Goal: Find specific page/section: Find specific page/section

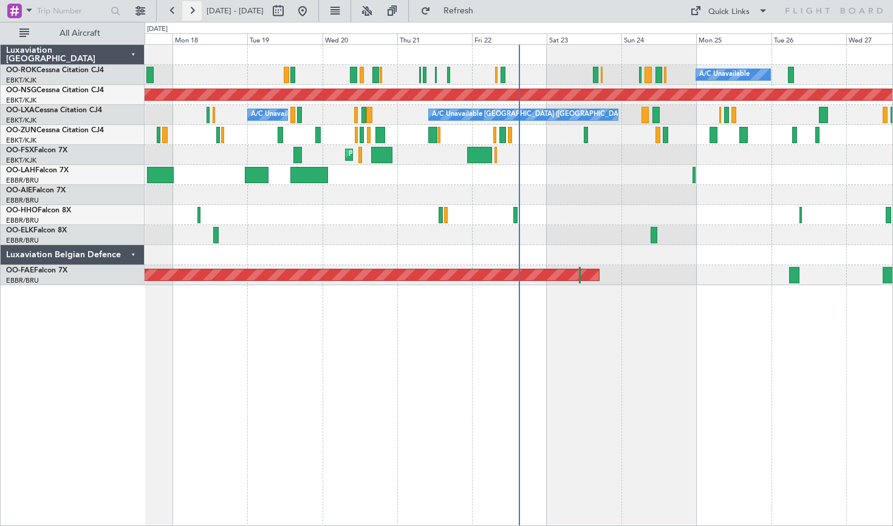
click at [196, 12] on button at bounding box center [191, 10] width 19 height 19
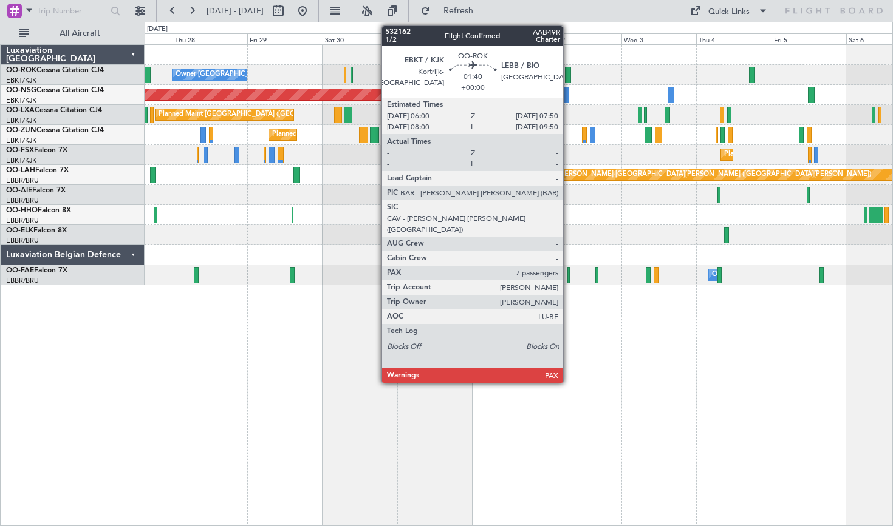
click at [568, 75] on div at bounding box center [568, 75] width 6 height 16
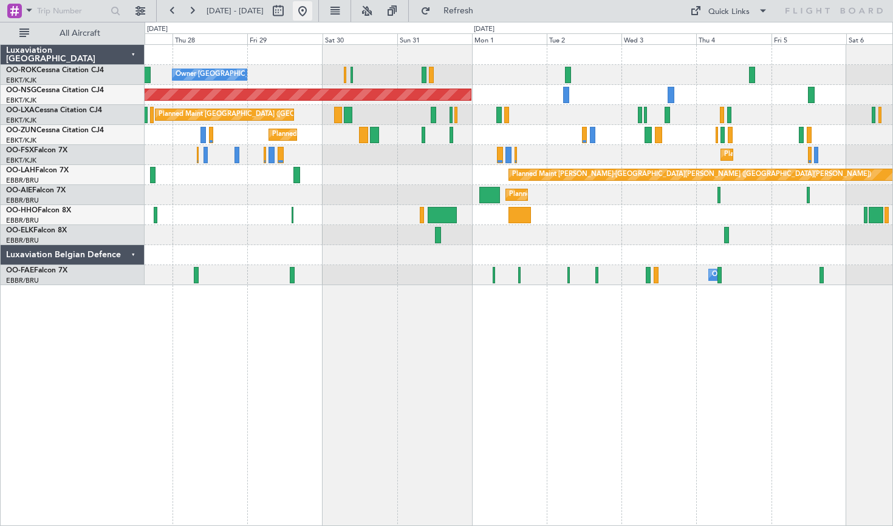
click at [312, 9] on button at bounding box center [302, 10] width 19 height 19
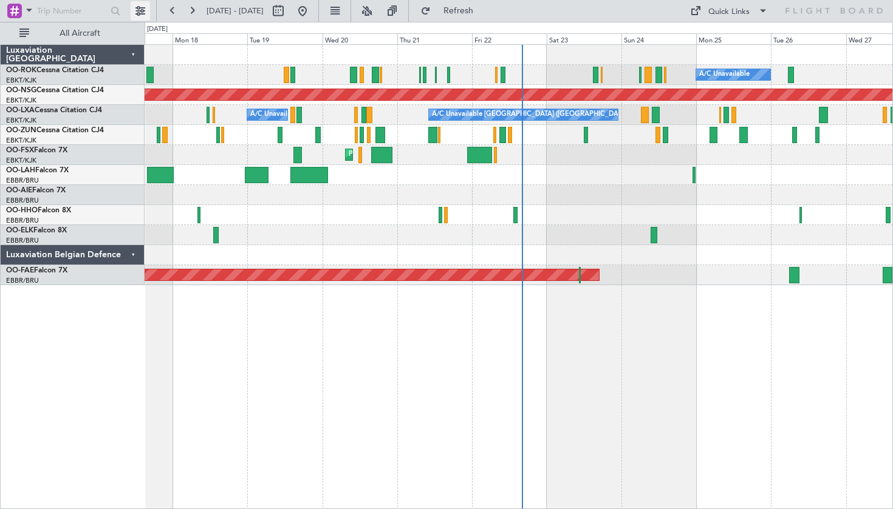
click at [142, 10] on button at bounding box center [140, 10] width 19 height 19
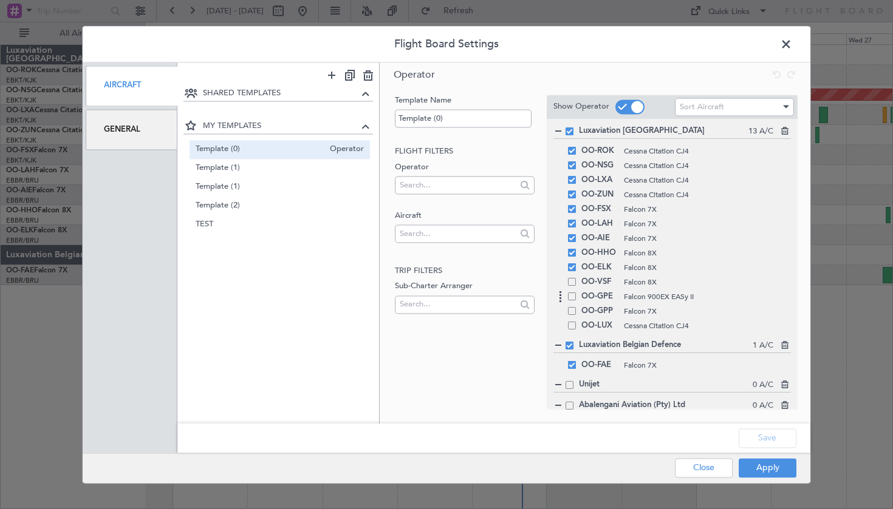
click at [571, 301] on div "OO-GPE Falcon 900EX EASy II" at bounding box center [671, 297] width 237 height 15
click at [574, 299] on span at bounding box center [572, 297] width 8 height 8
click at [576, 293] on input "checkbox" at bounding box center [576, 293] width 0 height 0
click at [761, 437] on button "Save" at bounding box center [767, 438] width 58 height 19
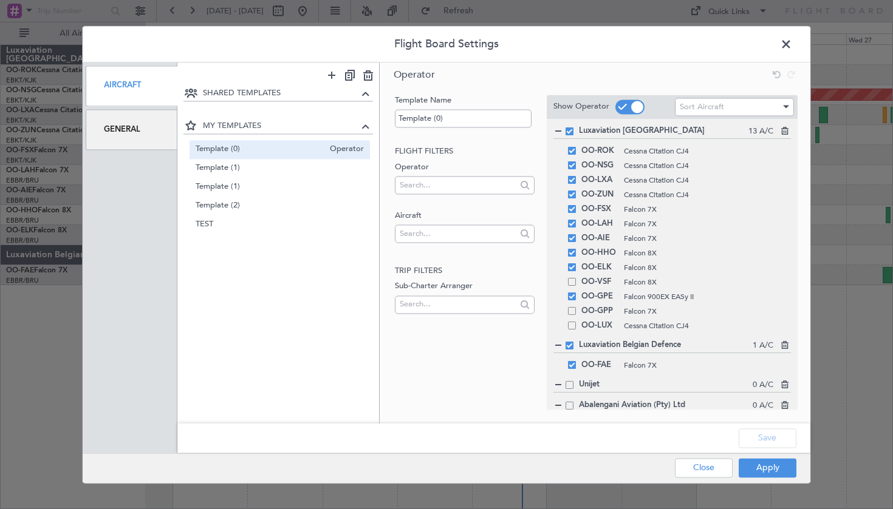
click at [755, 484] on div "Flight Board Settings Aircraft General SHARED TEMPLATES MY TEMPLATES Template (…" at bounding box center [446, 255] width 729 height 458
click at [752, 475] on button "Apply" at bounding box center [767, 467] width 58 height 19
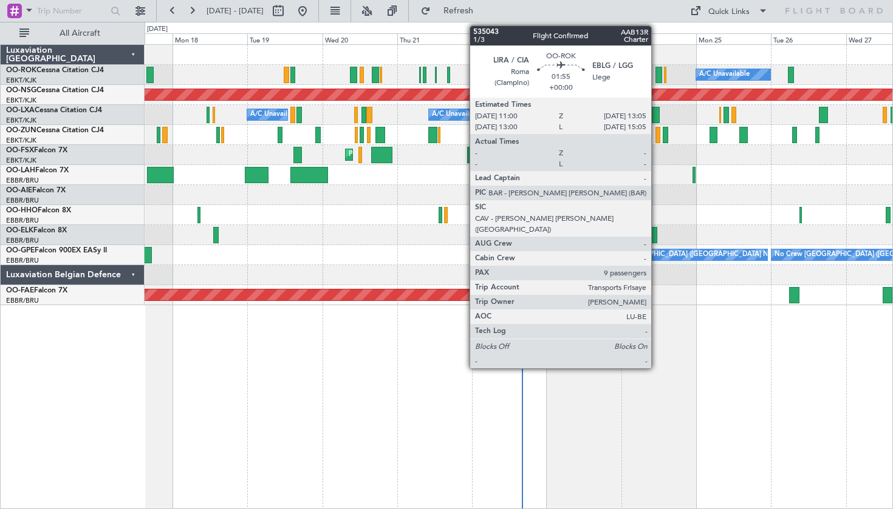
click at [656, 79] on div at bounding box center [658, 75] width 7 height 16
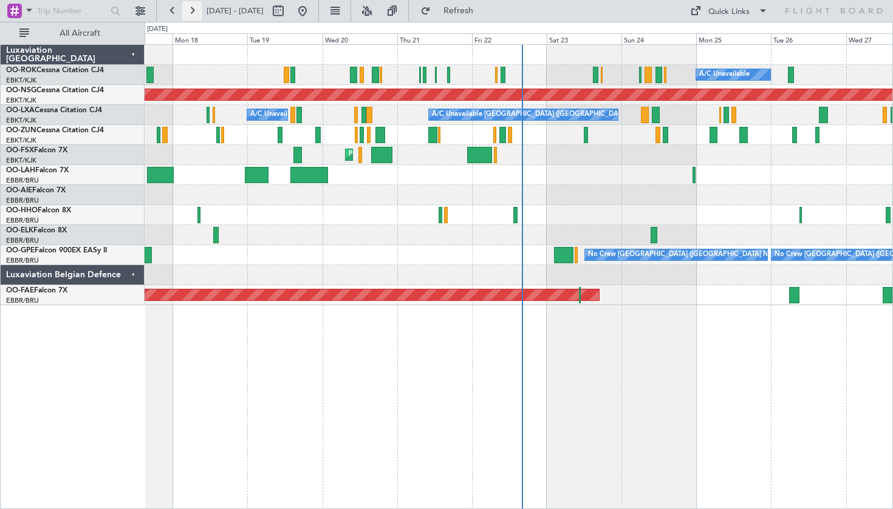
click at [196, 12] on button at bounding box center [191, 10] width 19 height 19
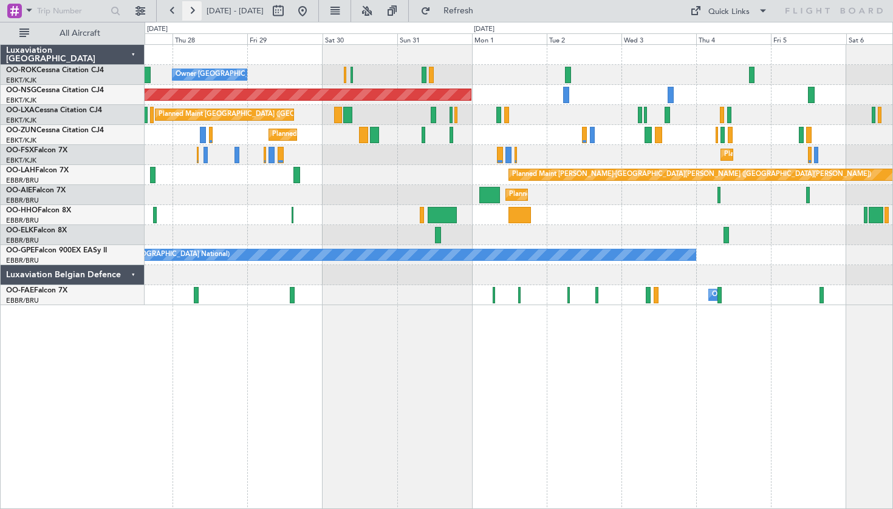
click at [196, 12] on button at bounding box center [191, 10] width 19 height 19
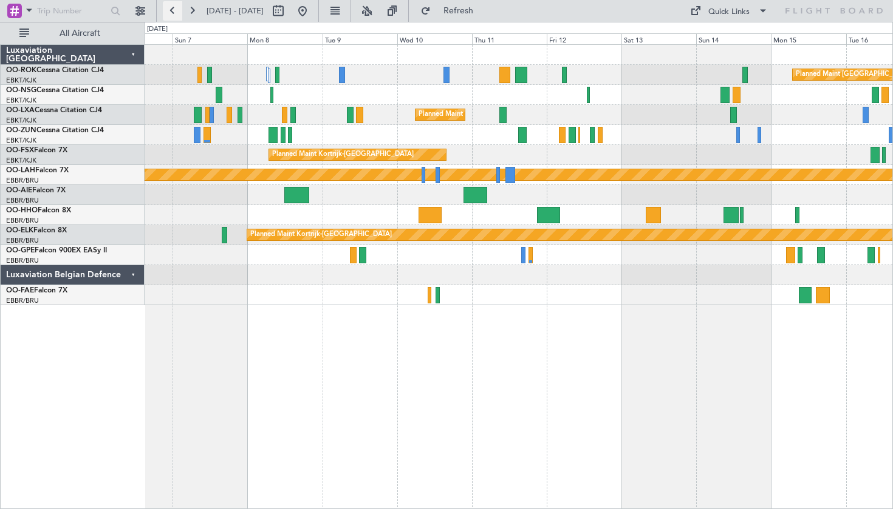
click at [168, 15] on button at bounding box center [172, 10] width 19 height 19
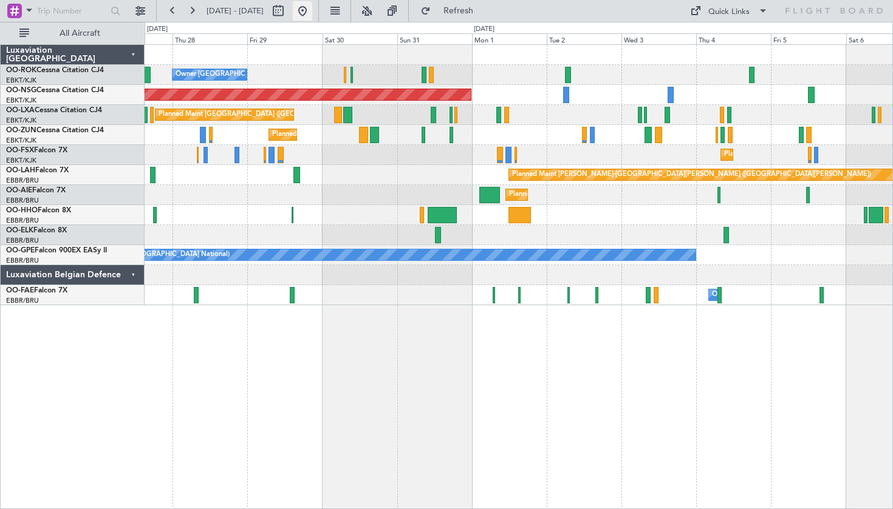
click at [312, 12] on button at bounding box center [302, 10] width 19 height 19
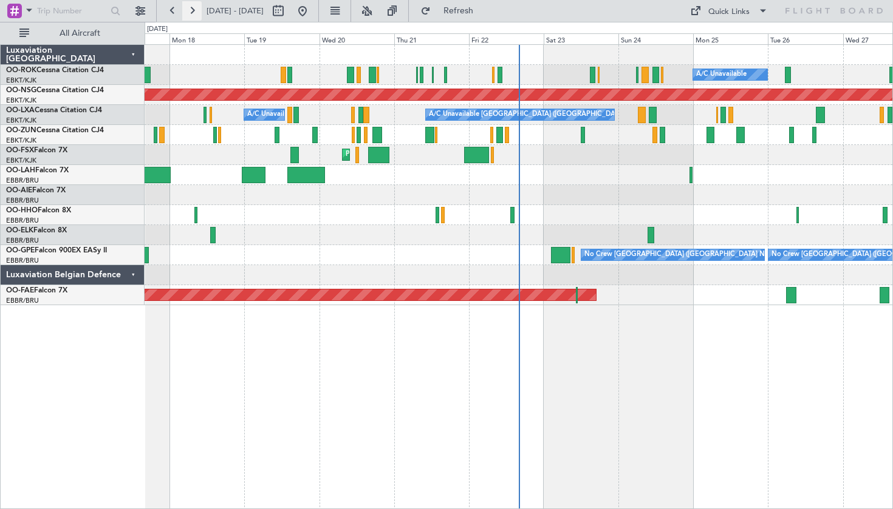
click at [189, 15] on button at bounding box center [191, 10] width 19 height 19
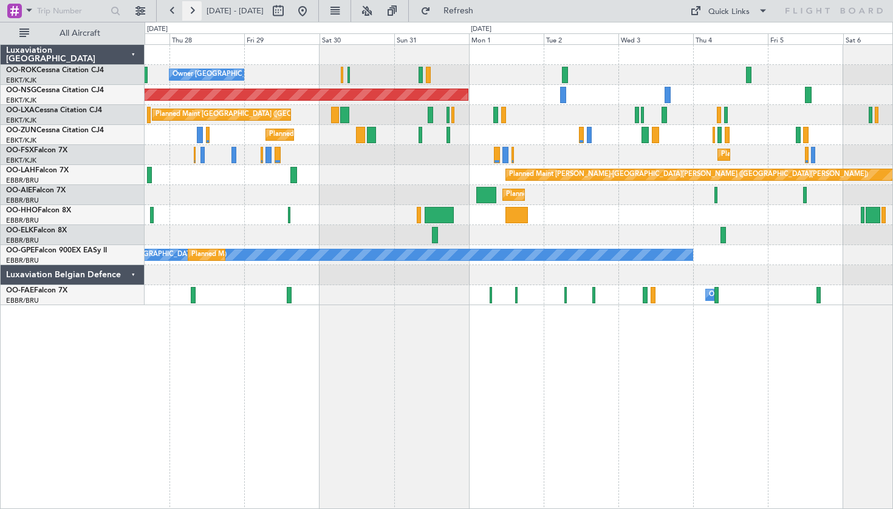
click at [197, 5] on button at bounding box center [191, 10] width 19 height 19
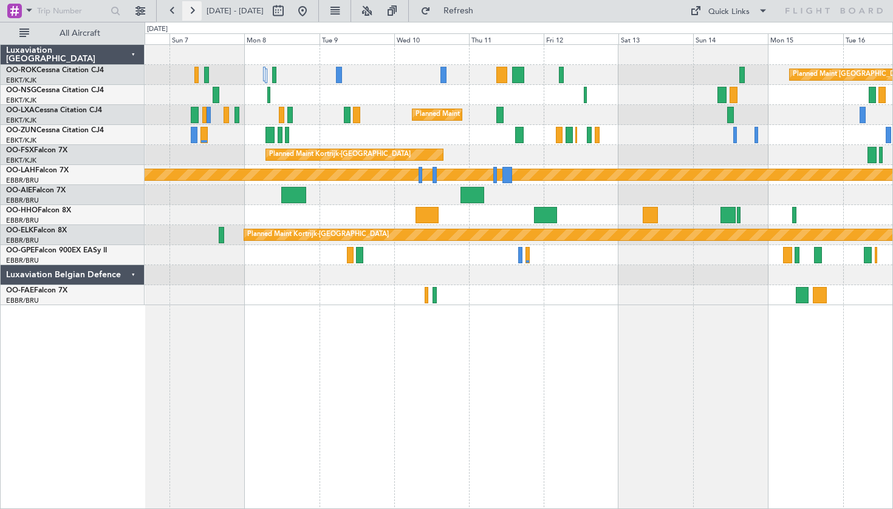
click at [191, 13] on button at bounding box center [191, 10] width 19 height 19
